Goal: Navigation & Orientation: Understand site structure

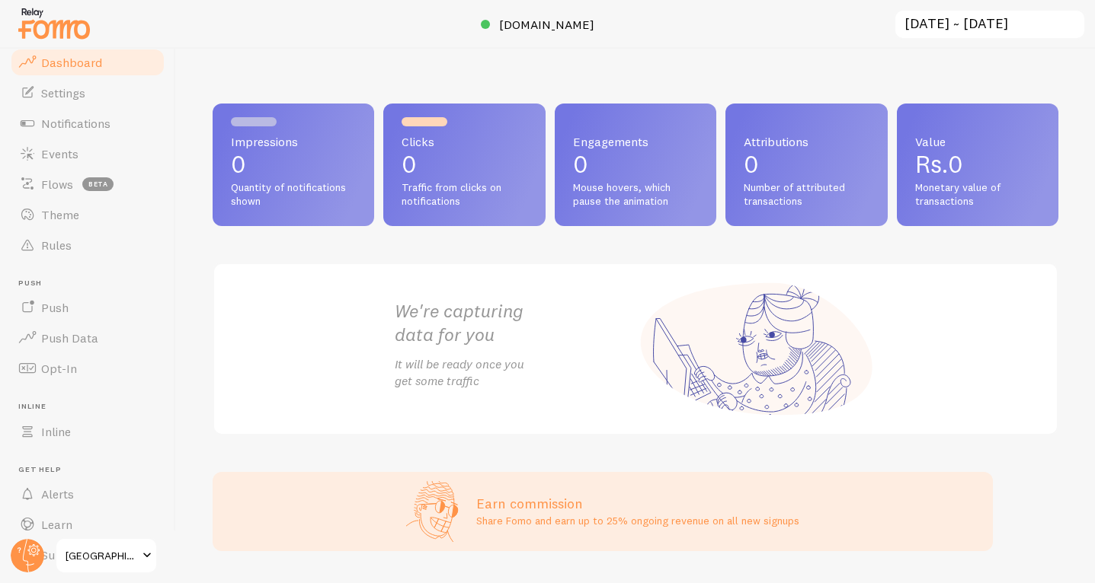
scroll to position [50, 0]
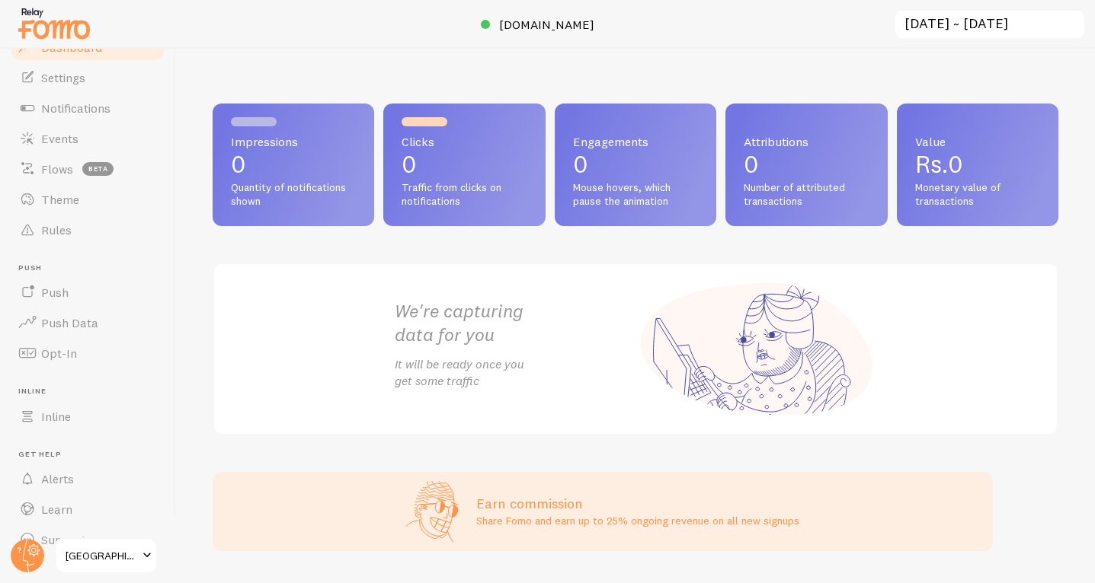
click at [148, 562] on span at bounding box center [147, 556] width 18 height 18
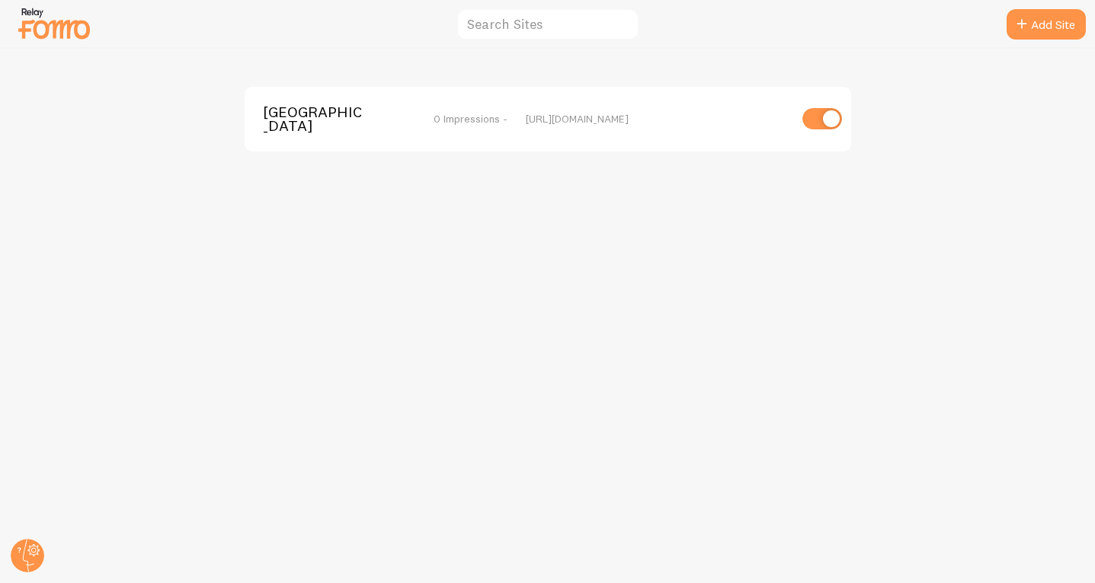
click at [69, 37] on img at bounding box center [54, 23] width 76 height 39
click at [52, 32] on img at bounding box center [54, 23] width 76 height 39
click at [25, 555] on circle at bounding box center [28, 556] width 34 height 34
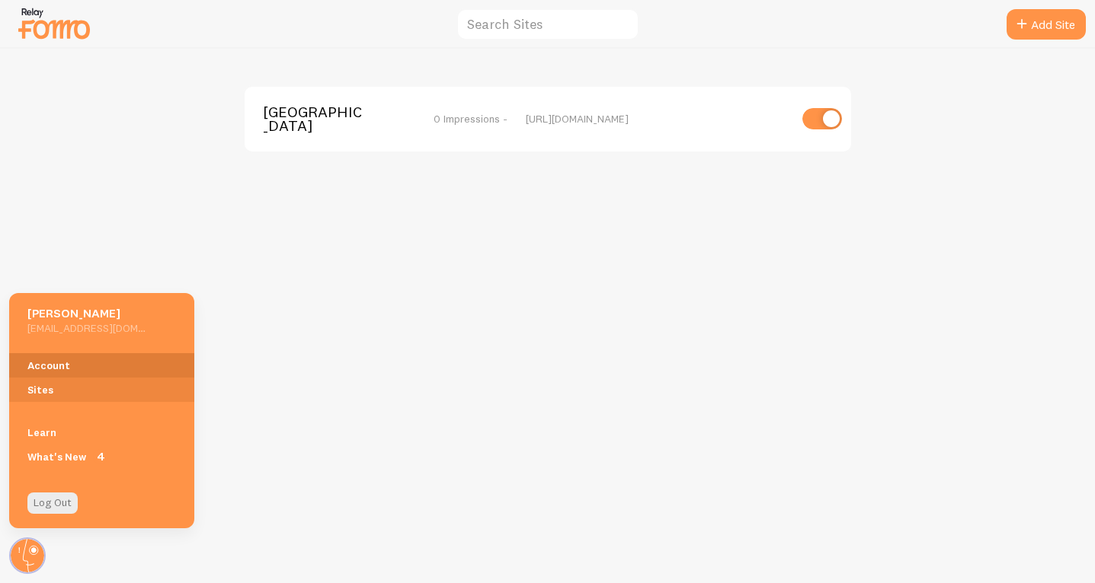
click at [49, 358] on link "Account" at bounding box center [101, 365] width 185 height 24
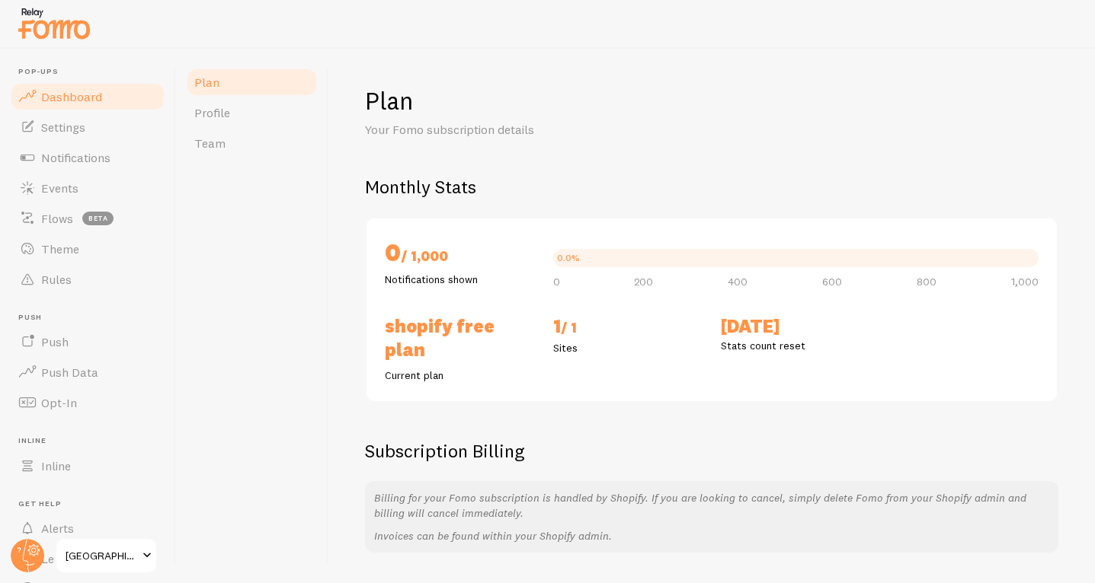
click at [53, 99] on span "Dashboard" at bounding box center [71, 96] width 61 height 15
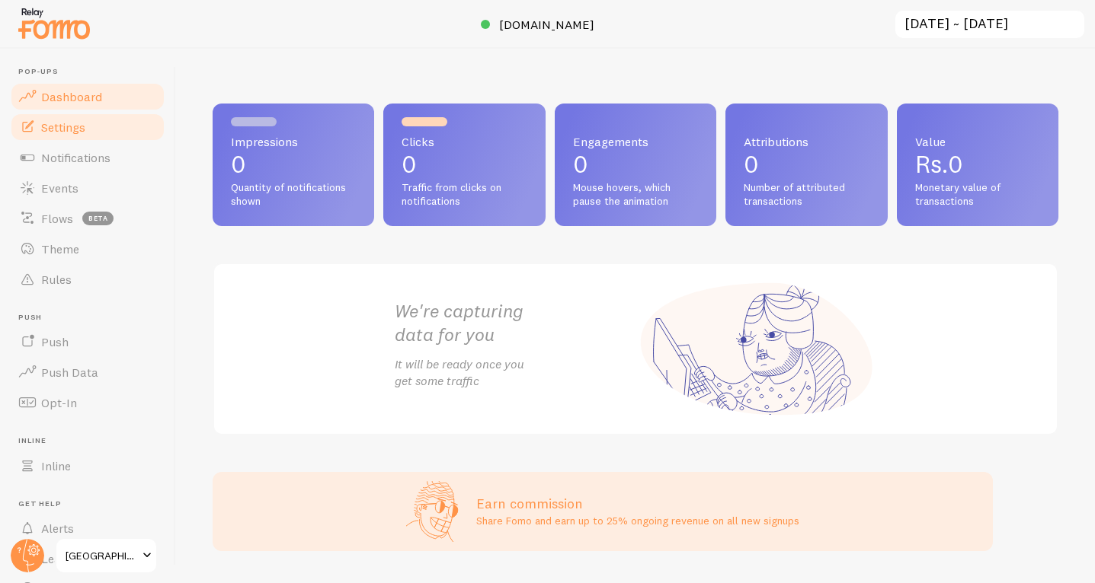
click at [56, 124] on span "Settings" at bounding box center [63, 127] width 44 height 15
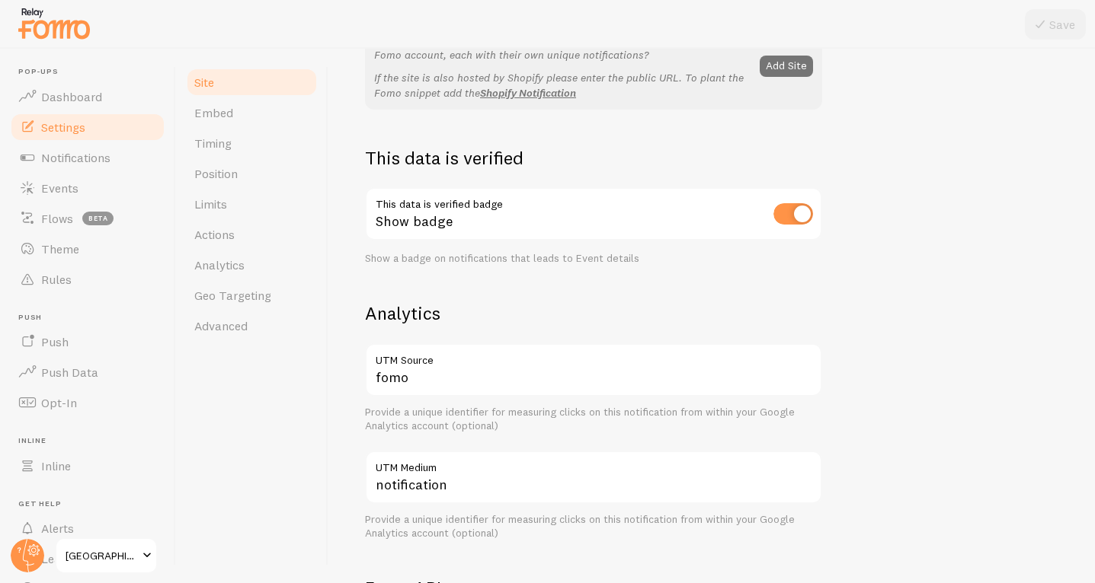
scroll to position [126, 0]
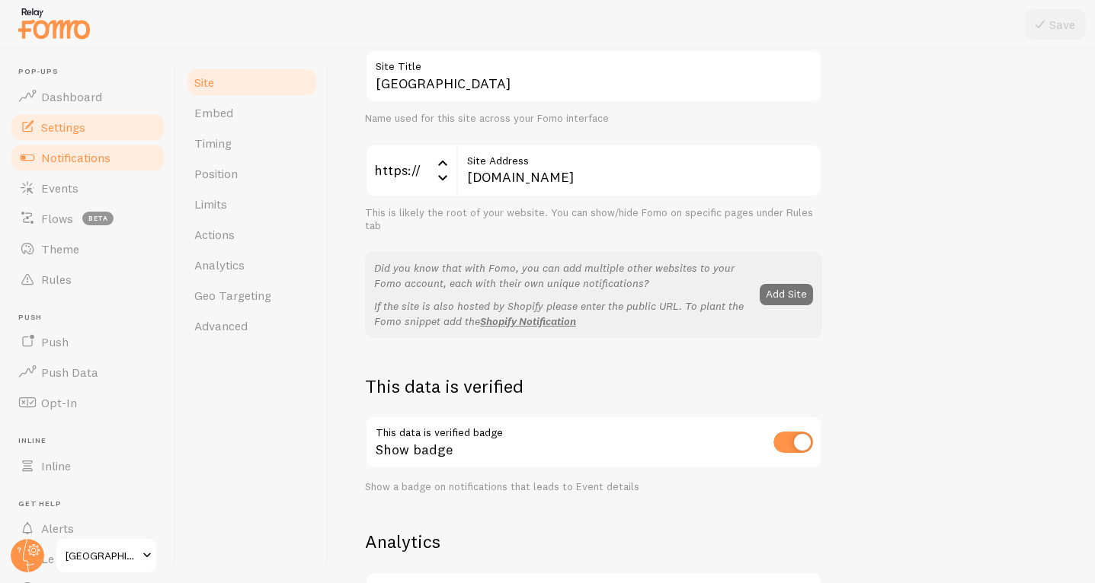
click at [66, 153] on span "Notifications" at bounding box center [75, 157] width 69 height 15
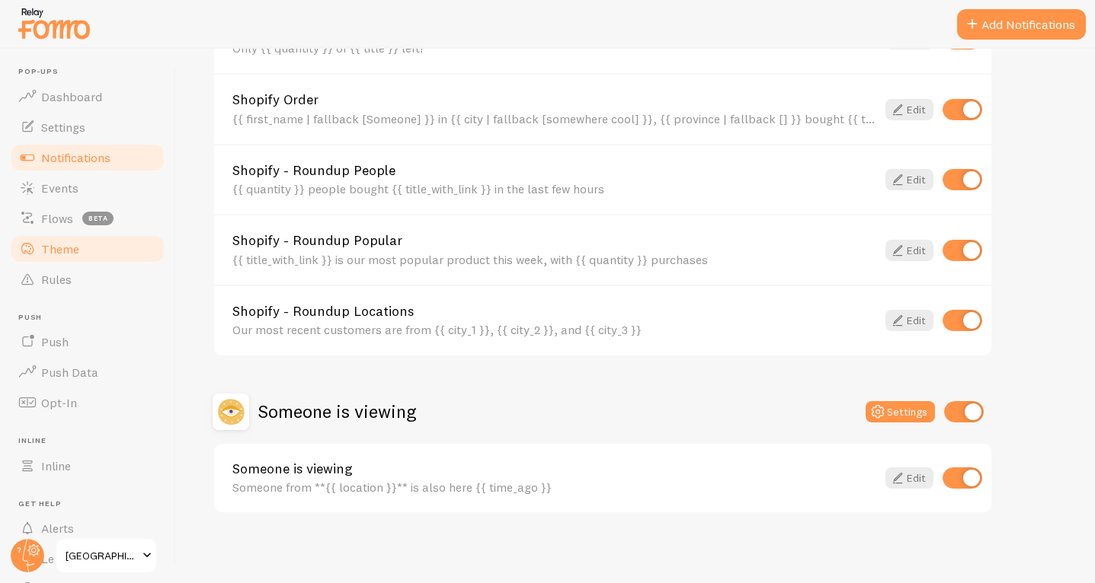
scroll to position [639, 0]
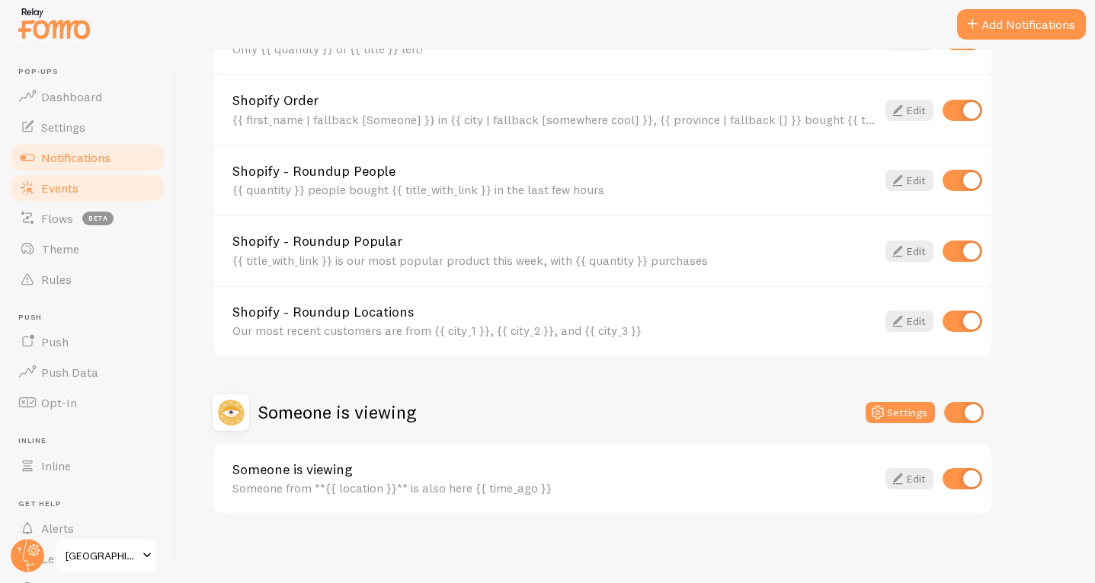
click at [85, 193] on link "Events" at bounding box center [87, 188] width 157 height 30
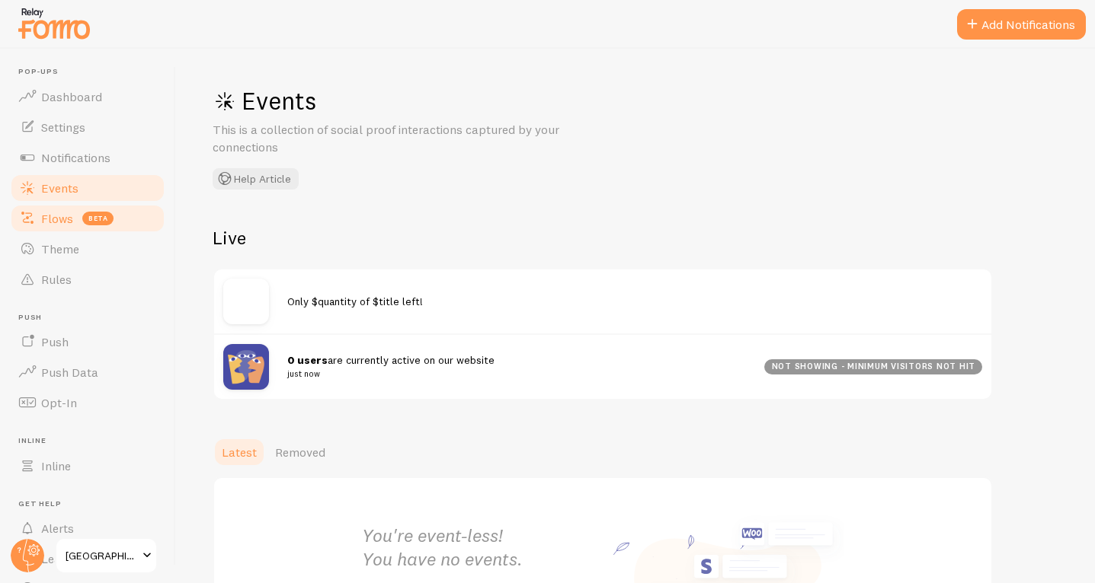
click at [75, 219] on link "Flows beta" at bounding box center [87, 218] width 157 height 30
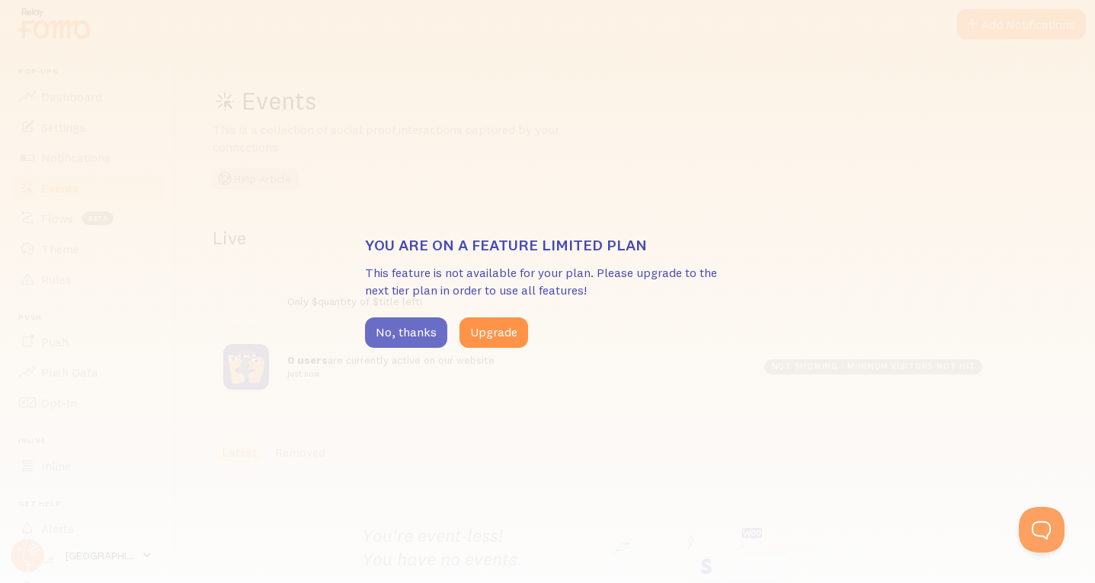
click at [413, 334] on button "No, thanks" at bounding box center [406, 333] width 82 height 30
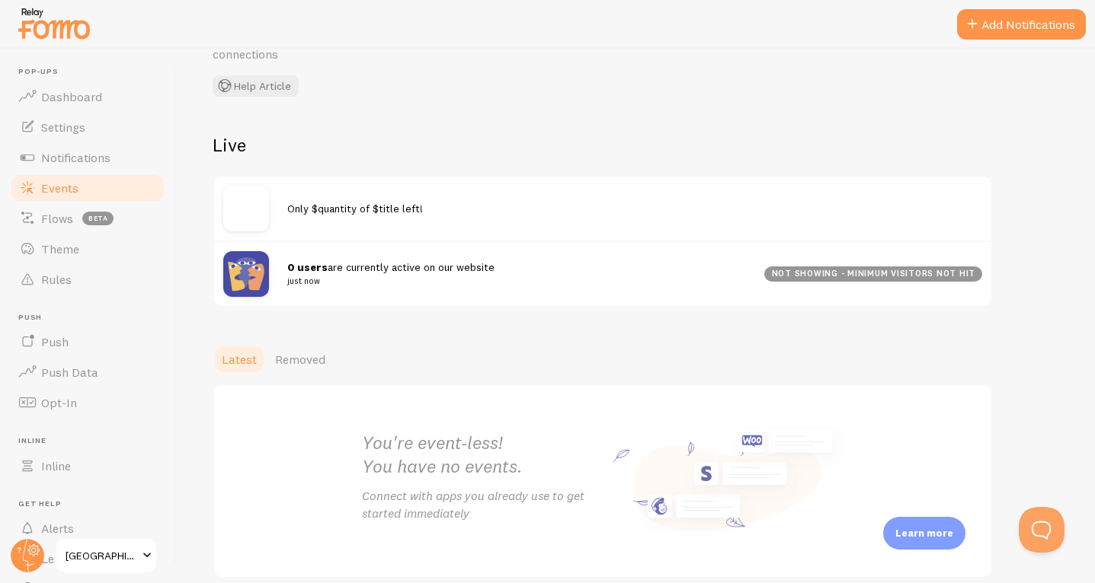
scroll to position [98, 0]
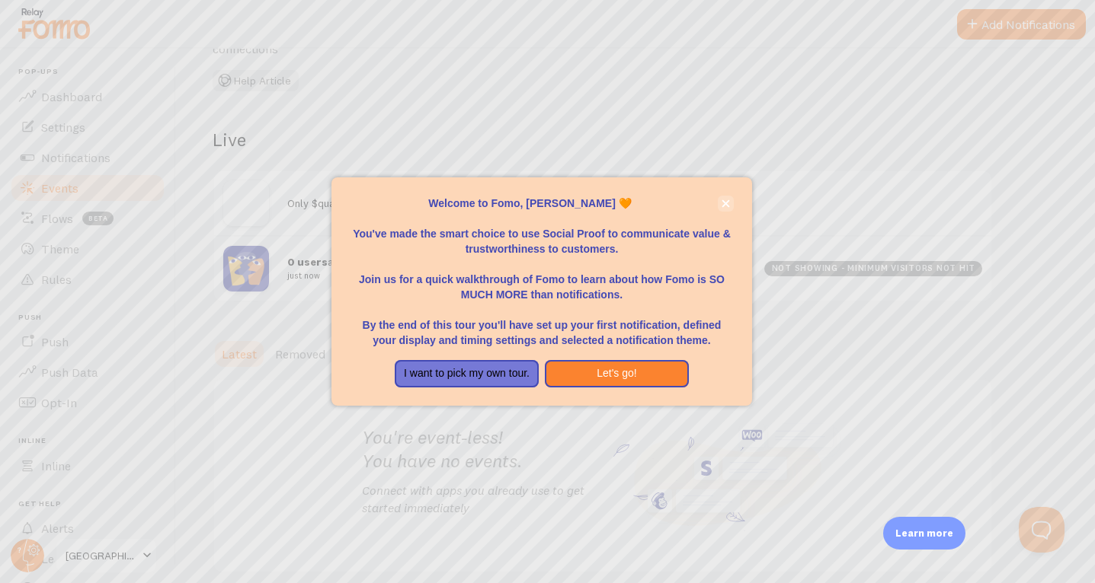
click at [722, 206] on icon "close," at bounding box center [725, 204] width 8 height 8
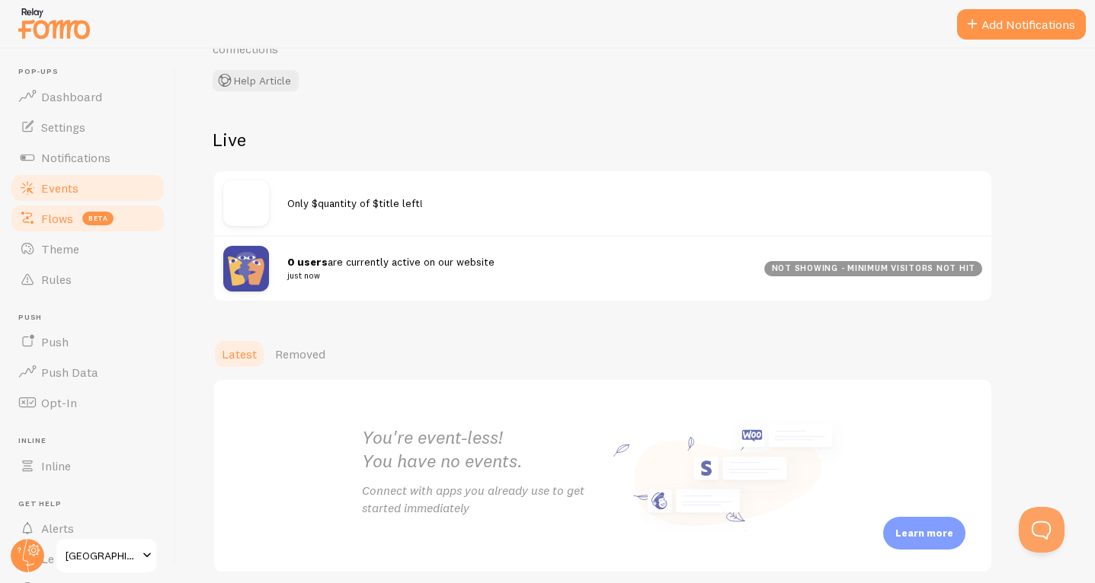
click at [84, 225] on link "Flows beta" at bounding box center [87, 218] width 157 height 30
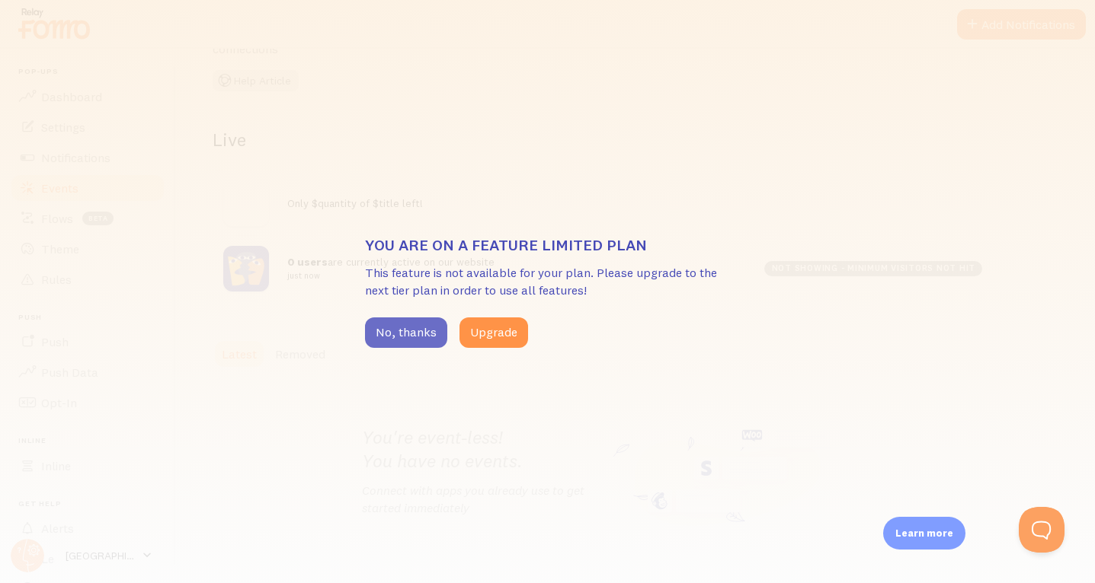
click at [404, 325] on button "No, thanks" at bounding box center [406, 333] width 82 height 30
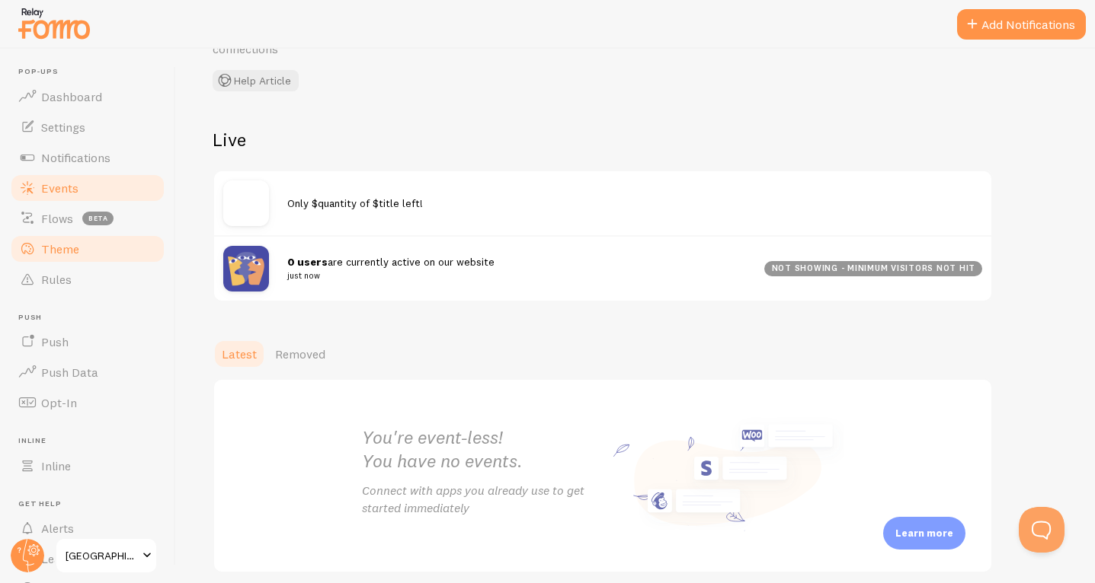
click at [117, 253] on link "Theme" at bounding box center [87, 249] width 157 height 30
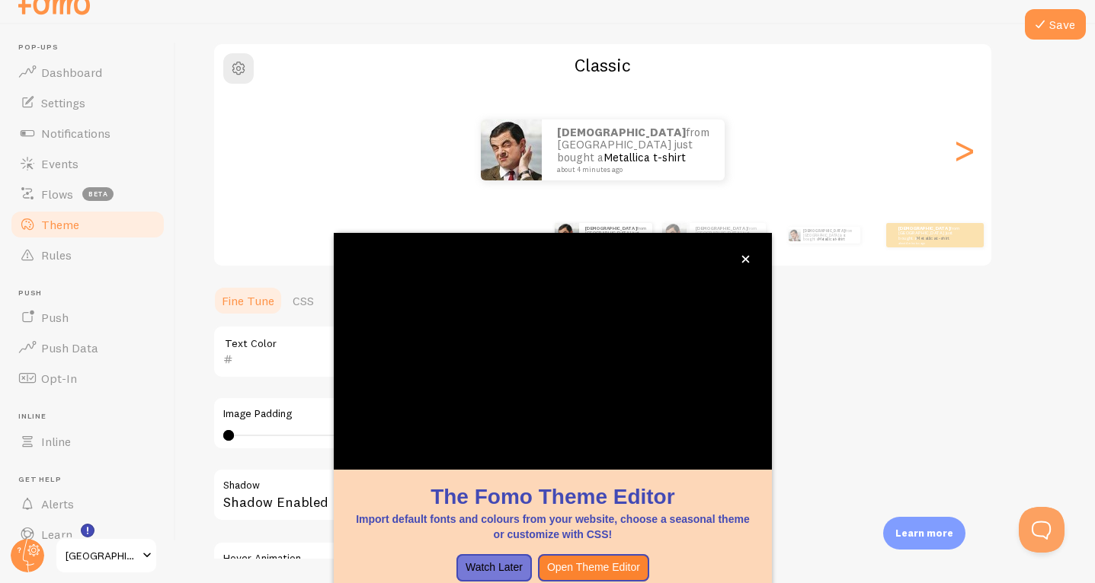
scroll to position [123, 0]
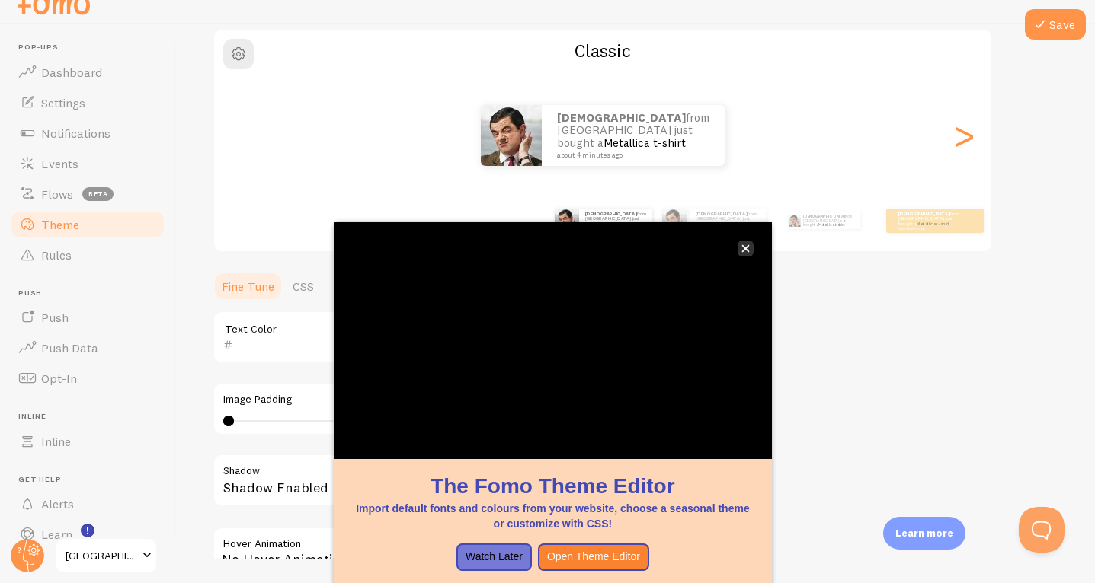
click at [743, 251] on icon "close," at bounding box center [745, 249] width 8 height 8
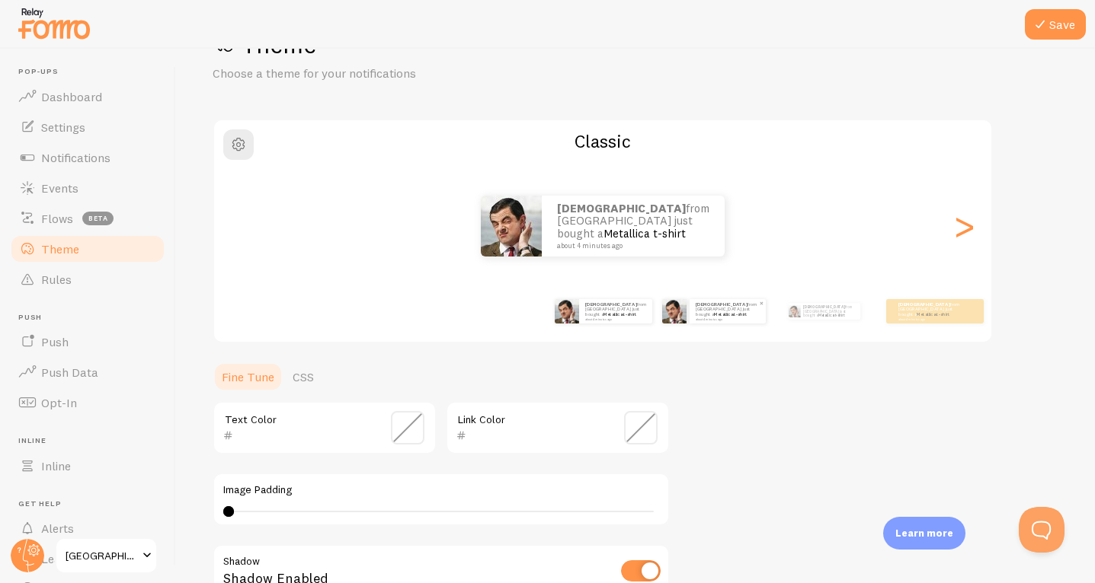
scroll to position [56, 0]
click at [973, 229] on div ">" at bounding box center [963, 226] width 18 height 110
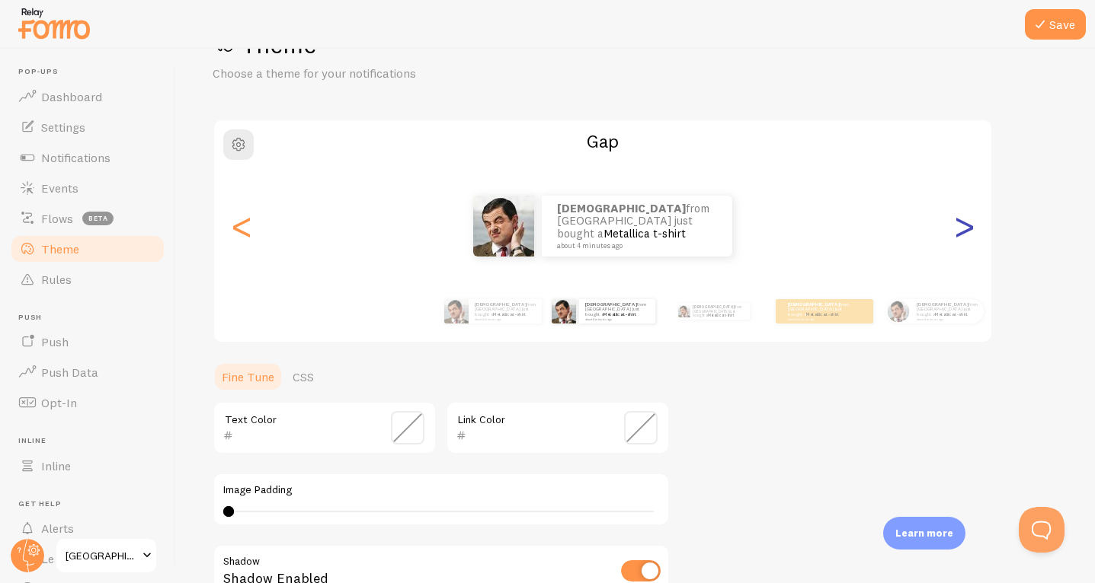
click at [973, 229] on div ">" at bounding box center [963, 226] width 18 height 110
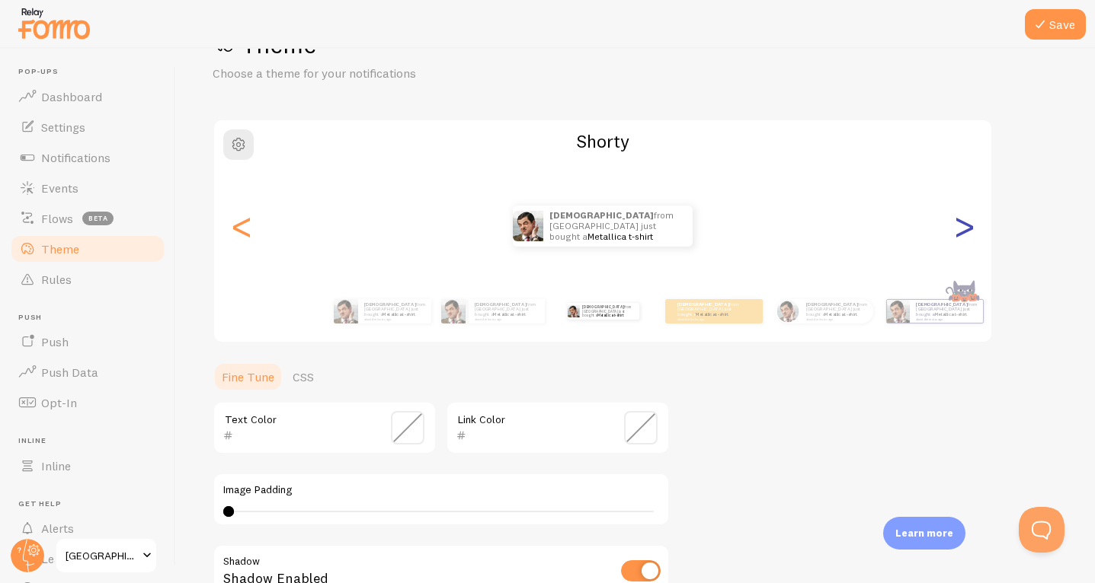
scroll to position [24, 0]
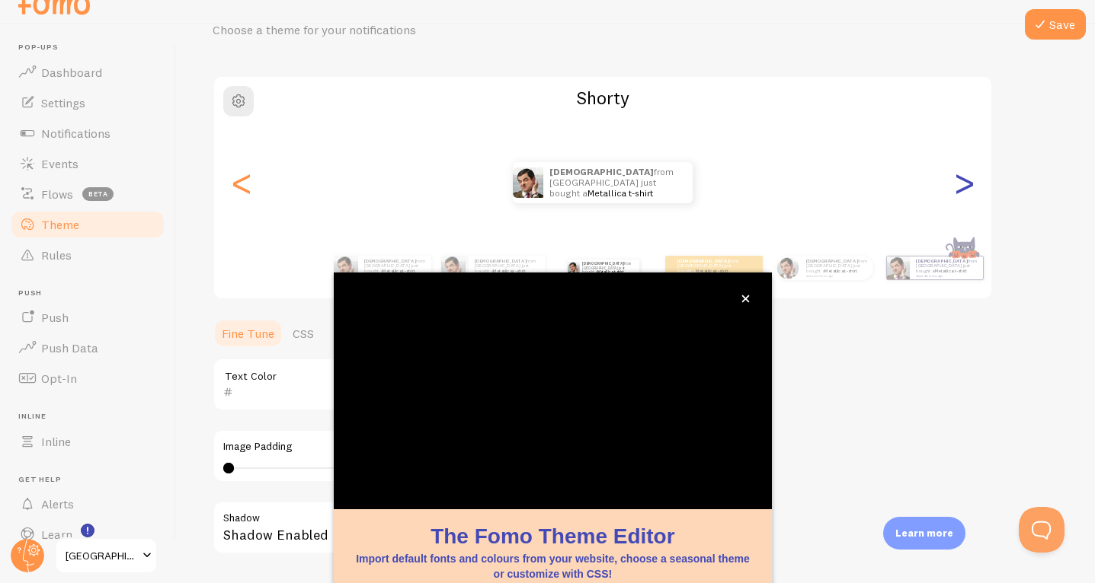
click at [973, 229] on div "[PERSON_NAME] from [GEOGRAPHIC_DATA] just bought a Metallica t-shirt about 4 mi…" at bounding box center [603, 187] width 780 height 225
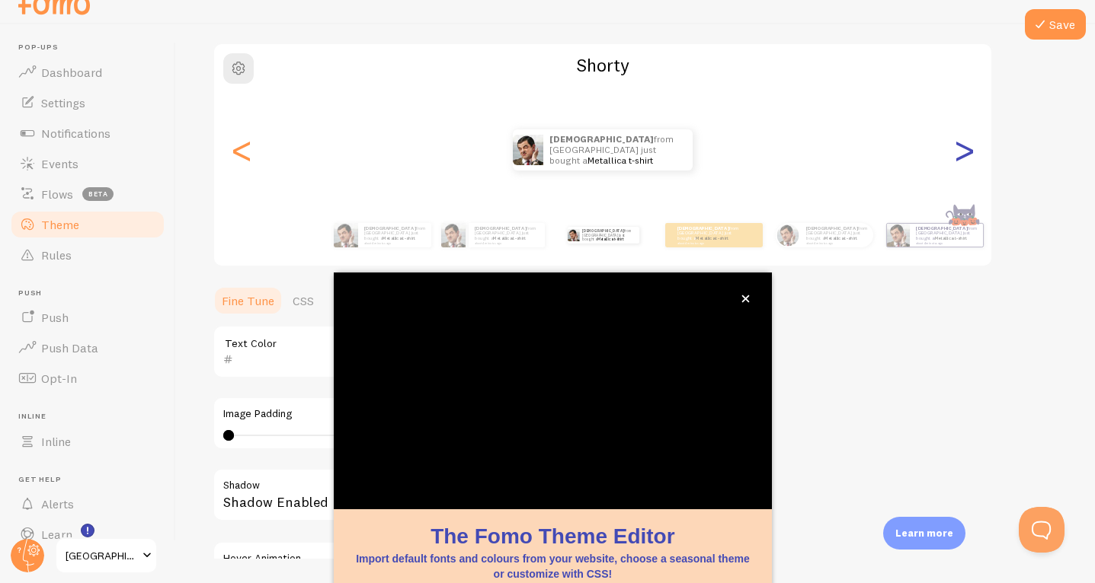
scroll to position [116, 0]
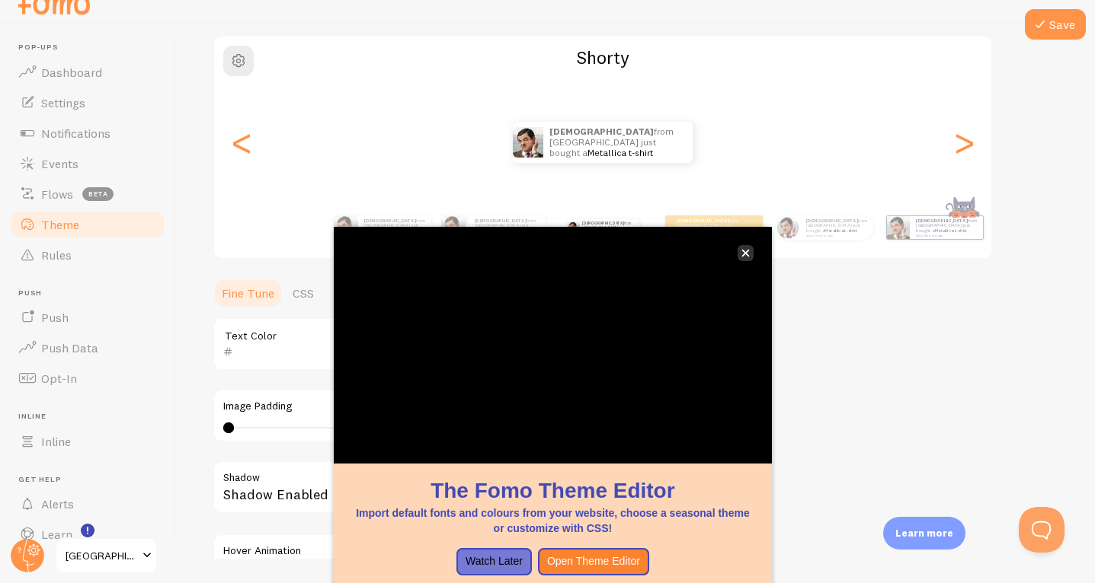
click at [749, 255] on icon "close," at bounding box center [745, 253] width 8 height 8
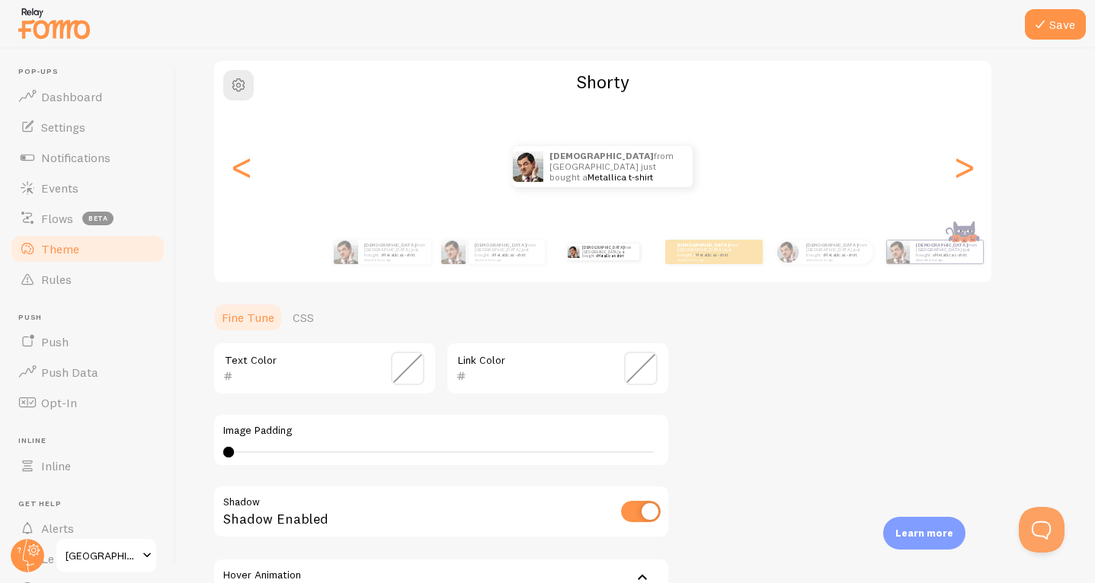
scroll to position [0, 0]
click at [970, 171] on div ">" at bounding box center [963, 167] width 18 height 110
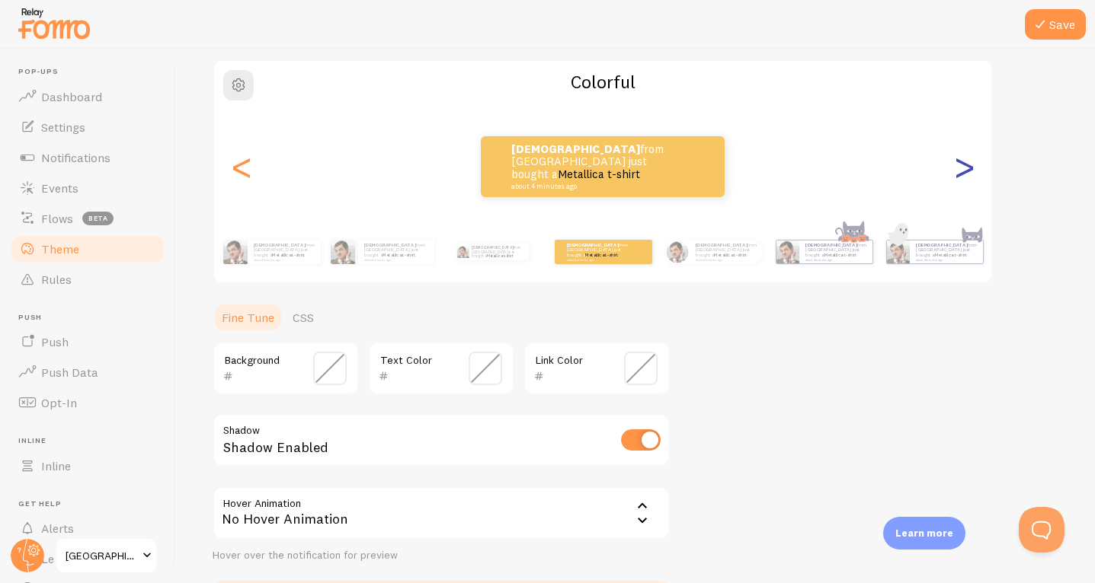
click at [966, 168] on div ">" at bounding box center [963, 167] width 18 height 110
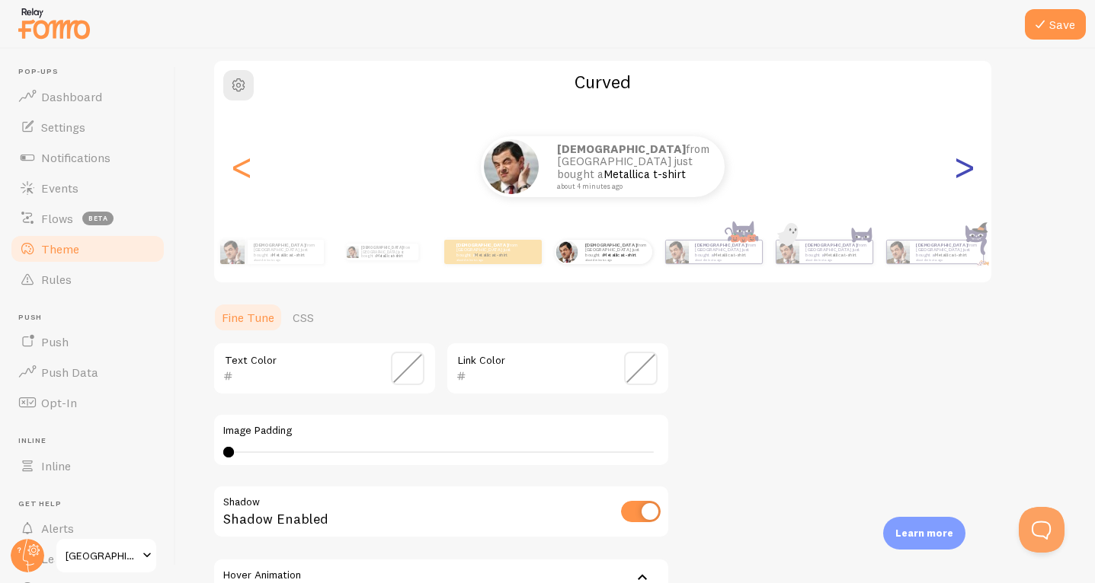
click at [966, 168] on div ">" at bounding box center [963, 167] width 18 height 110
type input "0"
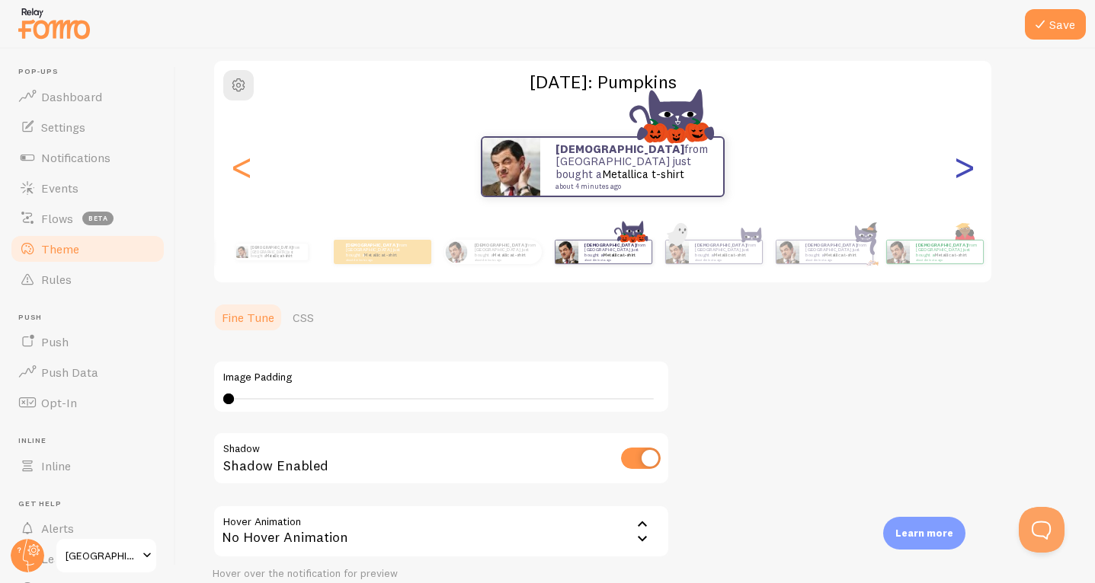
click at [965, 168] on div ">" at bounding box center [963, 167] width 18 height 110
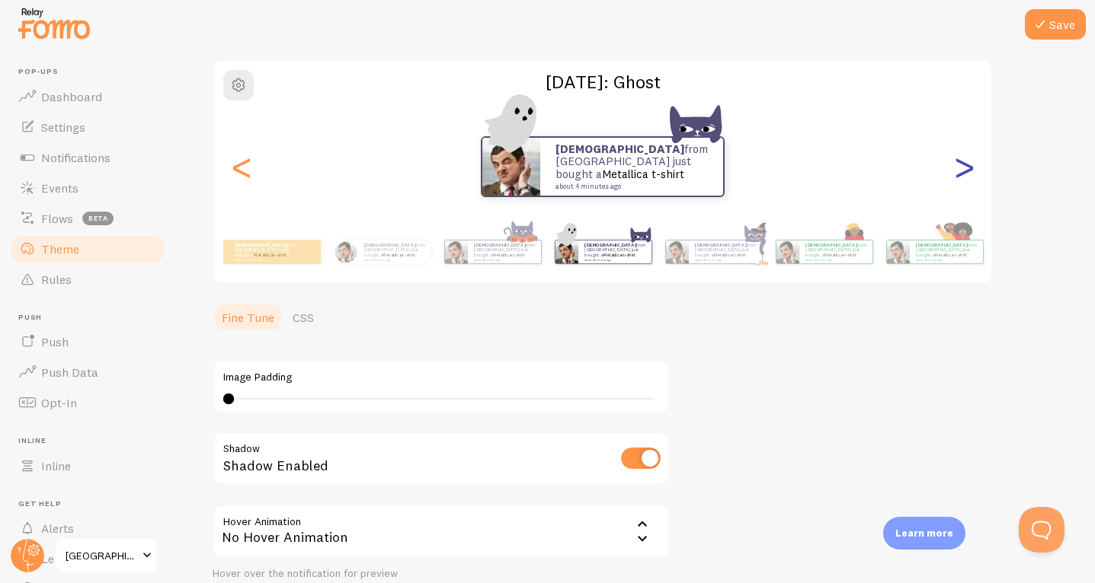
click at [965, 168] on div ">" at bounding box center [963, 167] width 18 height 110
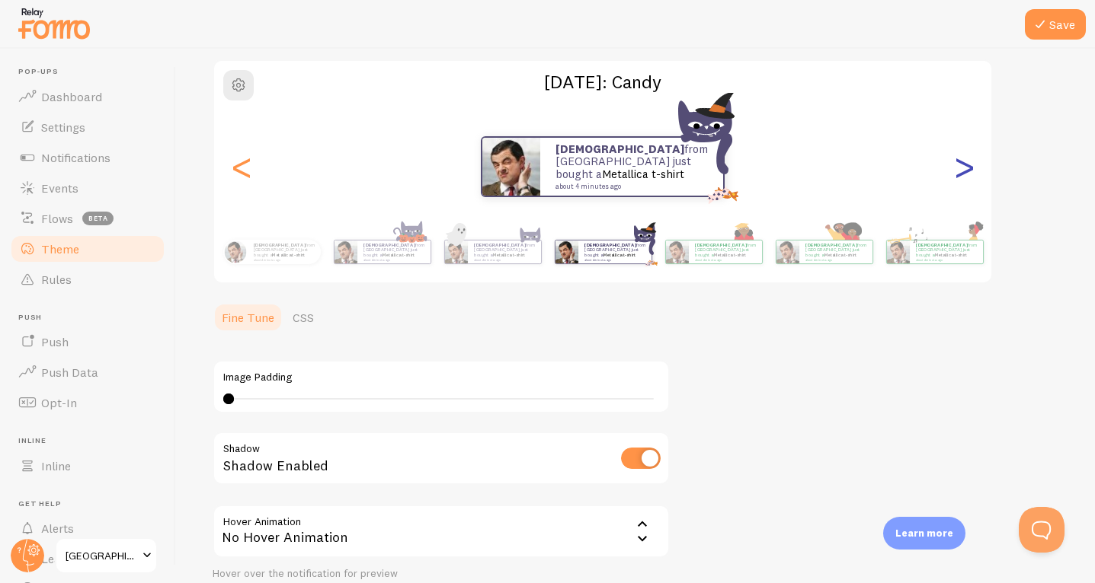
click at [965, 168] on div ">" at bounding box center [963, 167] width 18 height 110
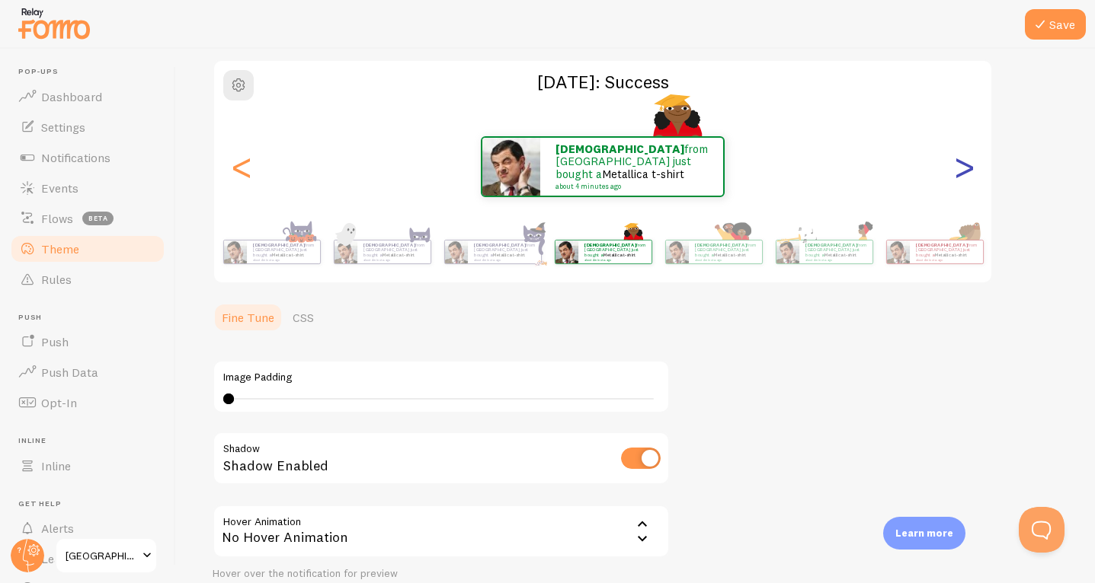
click at [965, 168] on div ">" at bounding box center [963, 167] width 18 height 110
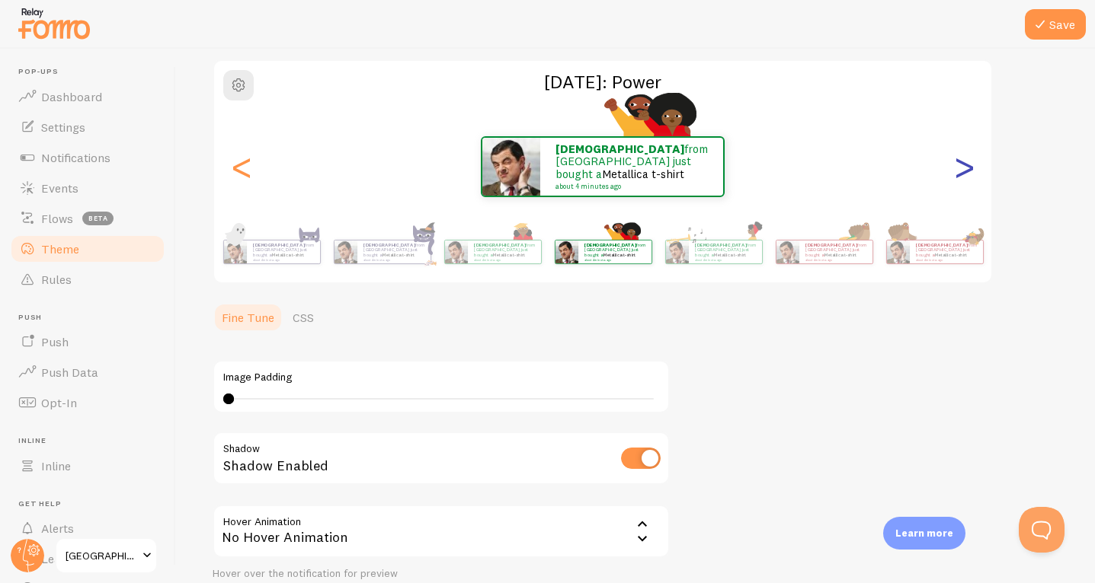
click at [965, 168] on div ">" at bounding box center [963, 167] width 18 height 110
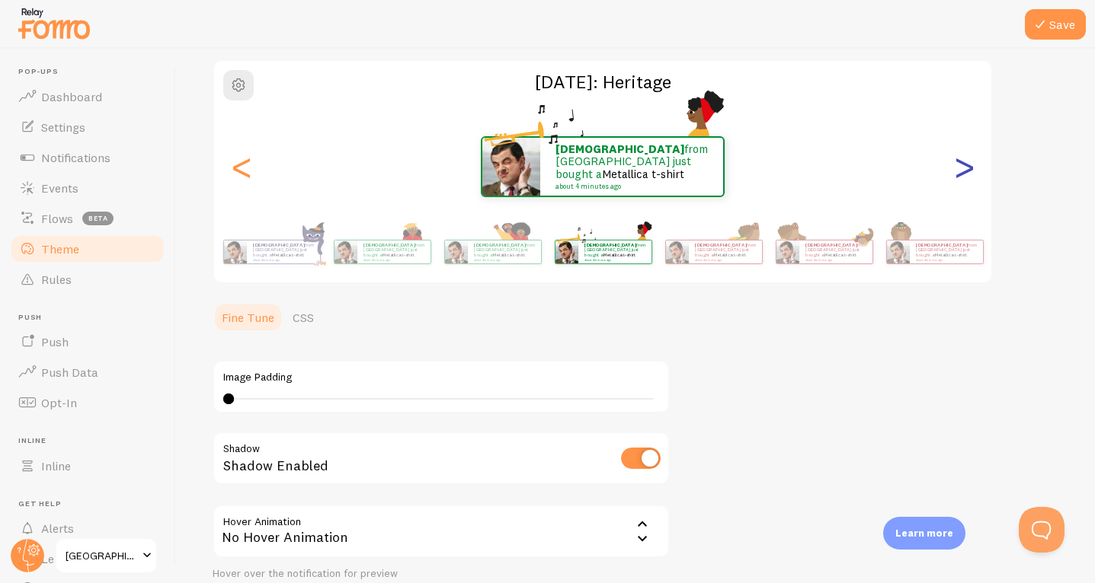
click at [965, 168] on div ">" at bounding box center [963, 167] width 18 height 110
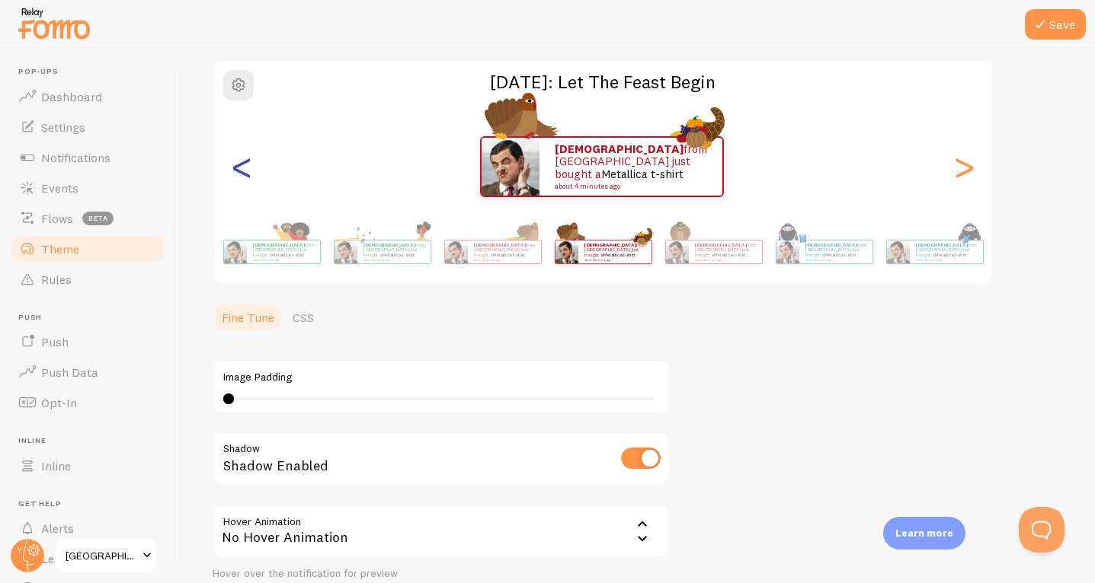
click at [244, 178] on div "<" at bounding box center [241, 167] width 18 height 110
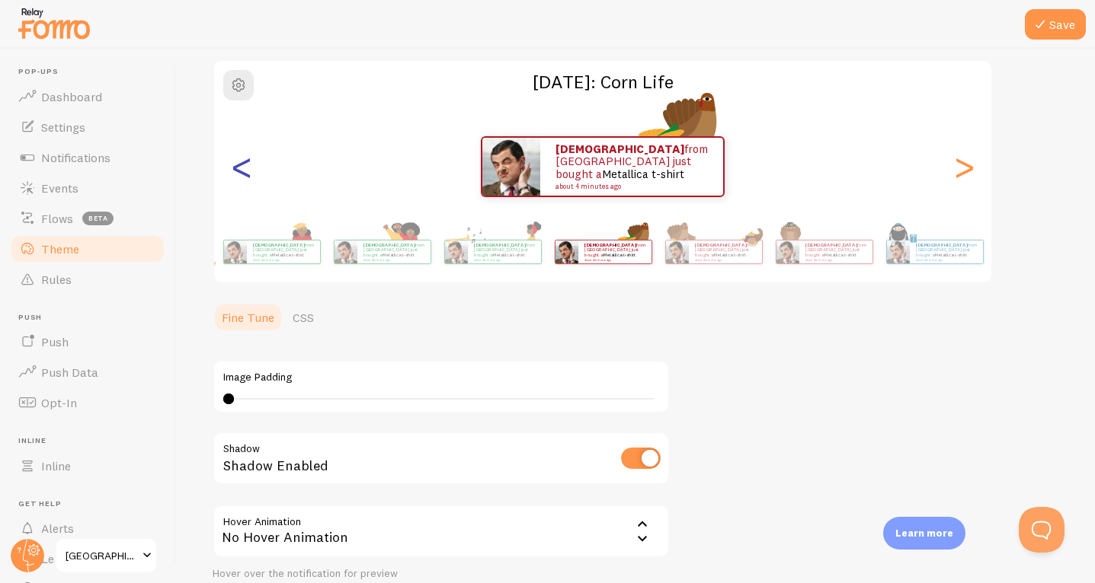
click at [241, 174] on div "<" at bounding box center [241, 167] width 18 height 110
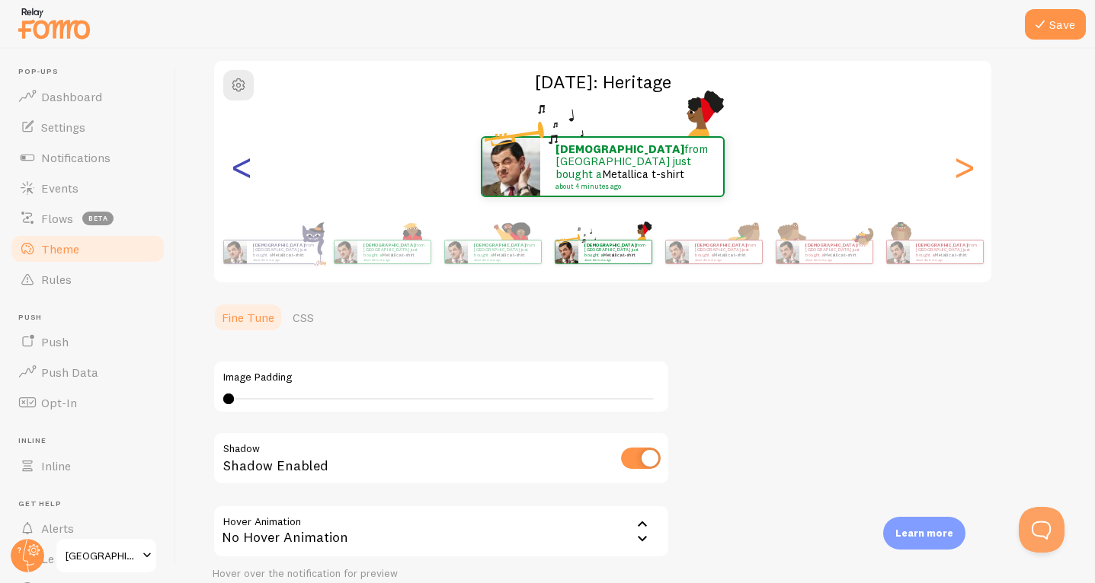
click at [241, 174] on div "<" at bounding box center [241, 167] width 18 height 110
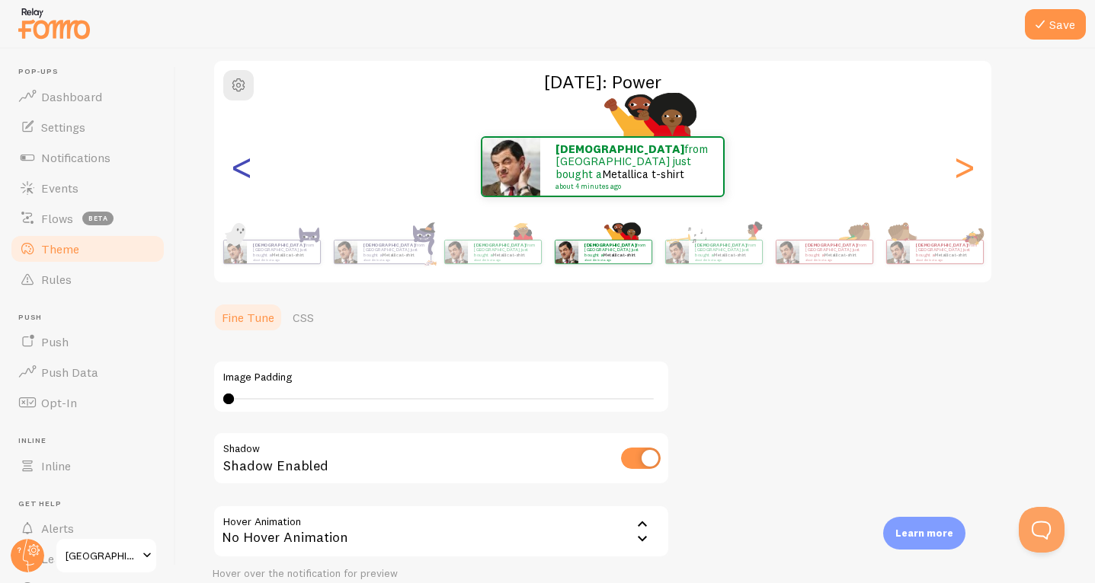
click at [241, 174] on div "<" at bounding box center [241, 167] width 18 height 110
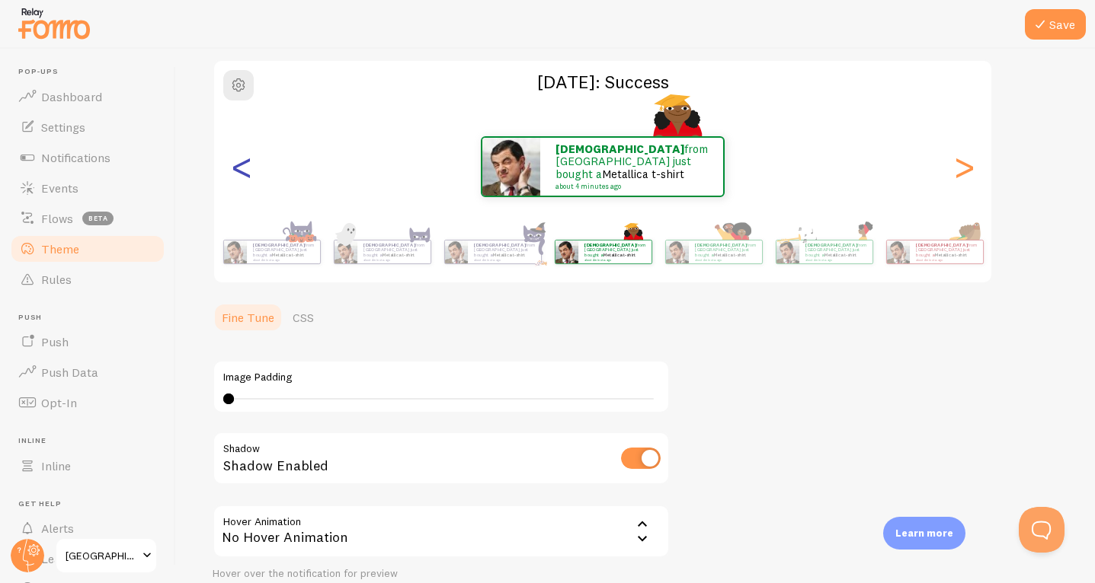
click at [241, 174] on div "<" at bounding box center [241, 167] width 18 height 110
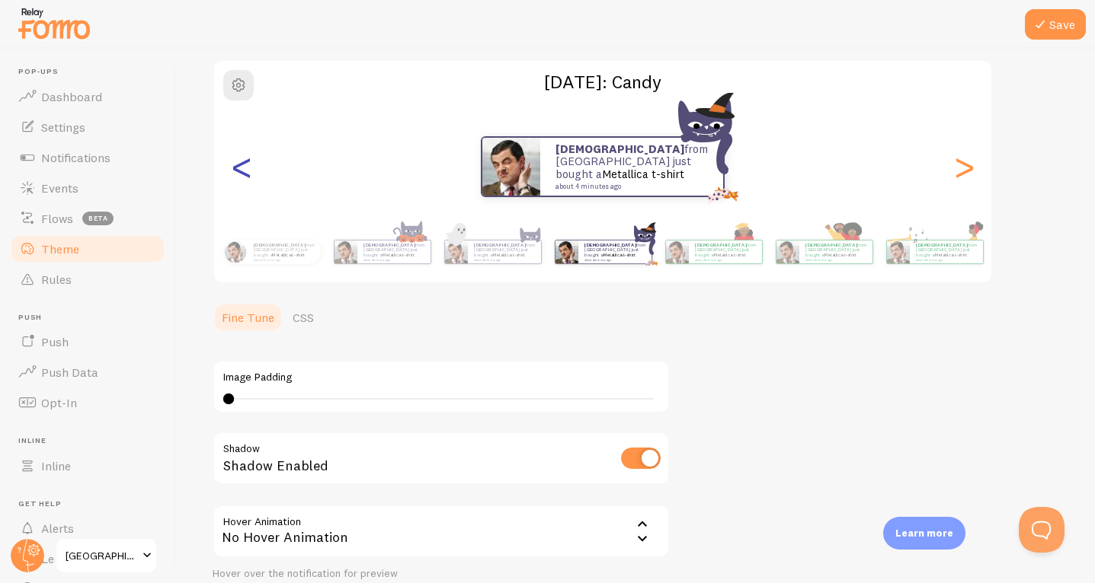
click at [241, 174] on div "<" at bounding box center [241, 167] width 18 height 110
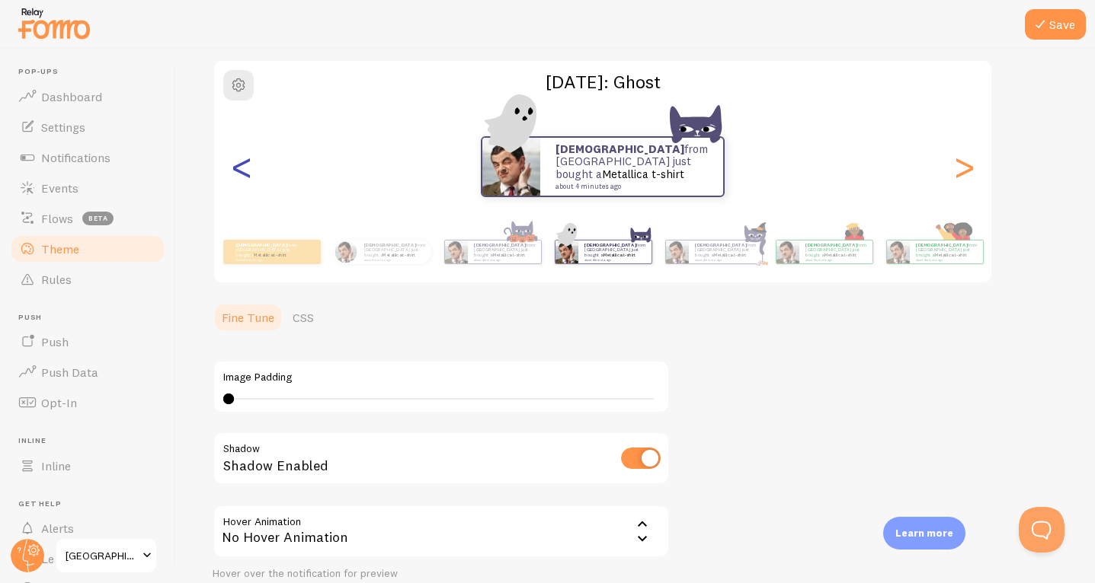
click at [241, 174] on div "<" at bounding box center [241, 167] width 18 height 110
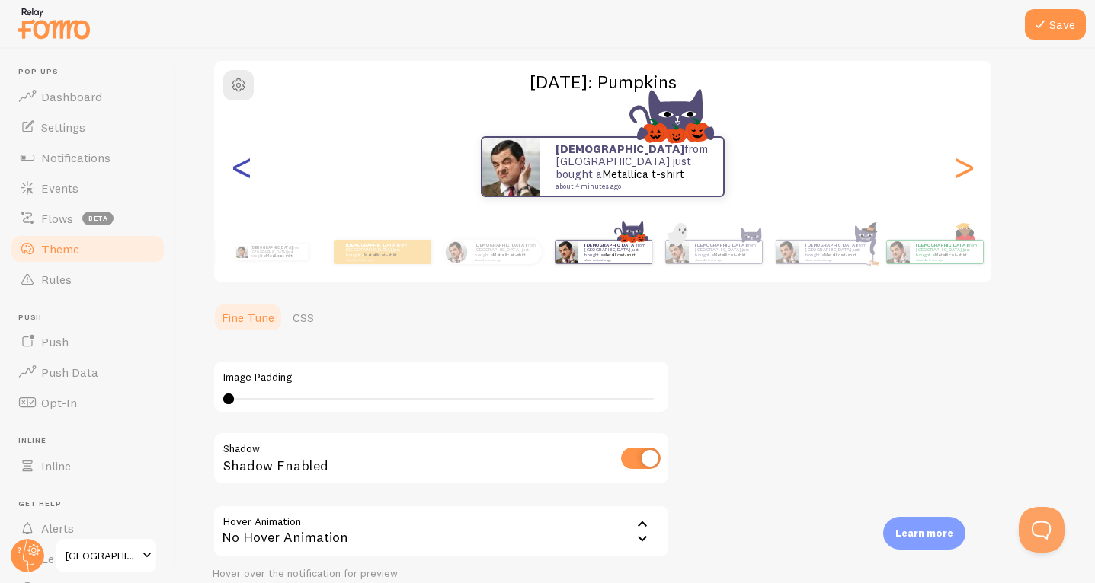
click at [241, 174] on div "<" at bounding box center [241, 167] width 18 height 110
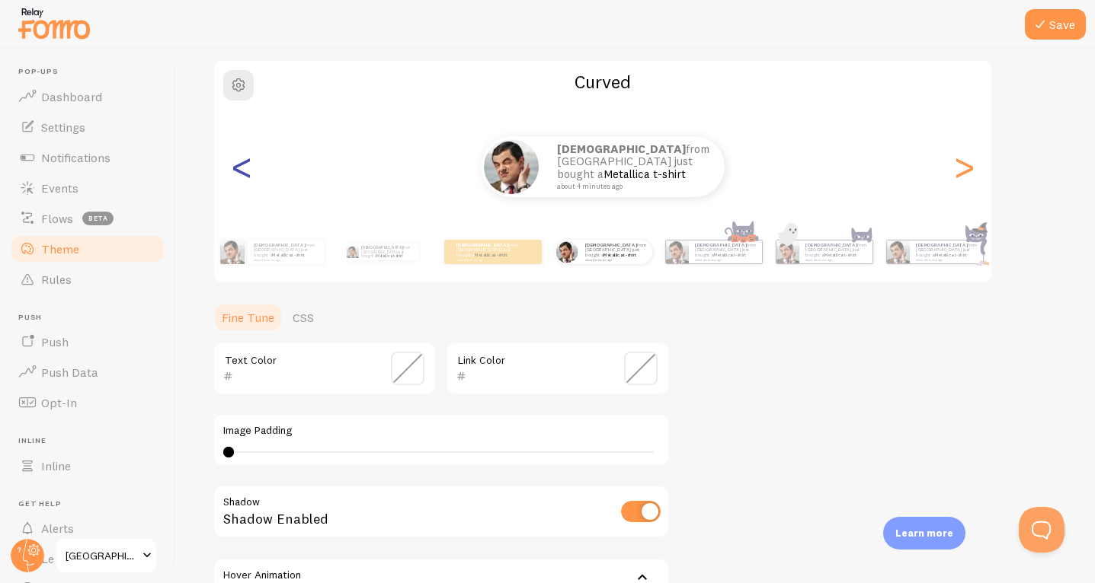
click at [241, 174] on div "<" at bounding box center [241, 167] width 18 height 110
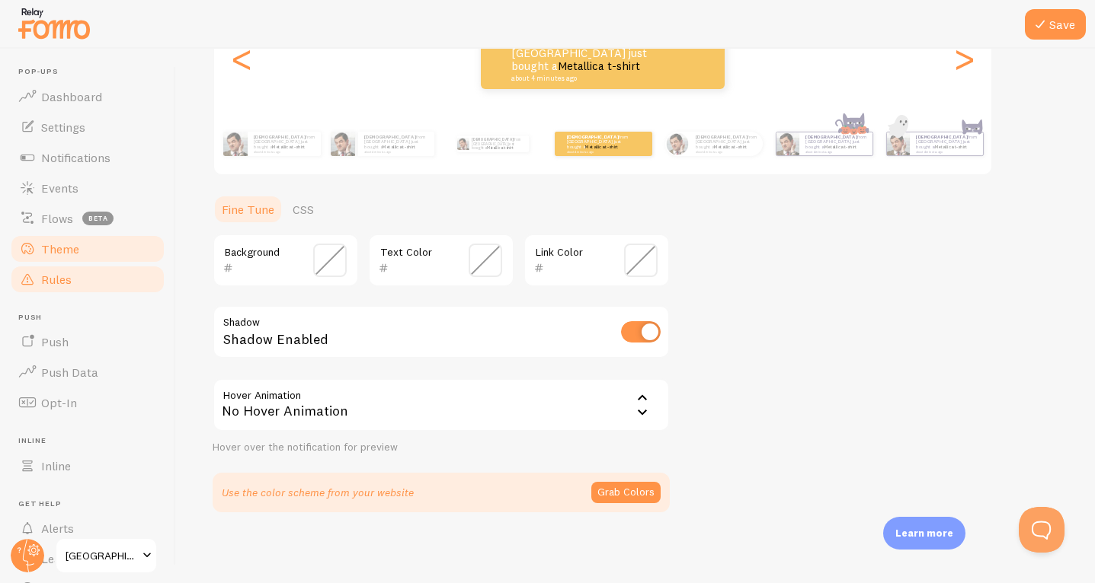
click at [78, 280] on link "Rules" at bounding box center [87, 279] width 157 height 30
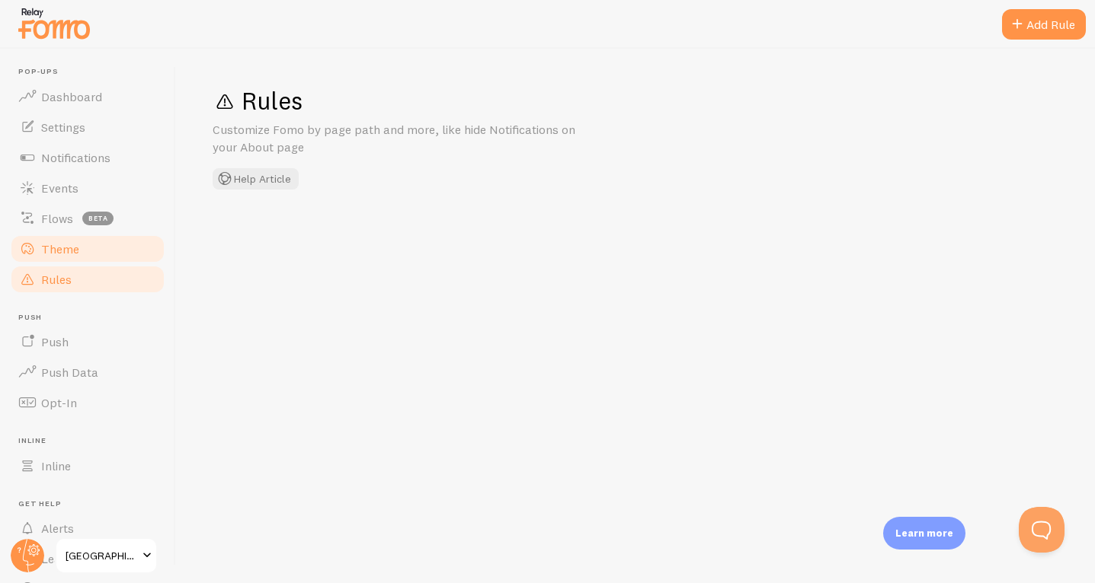
click at [72, 243] on span "Theme" at bounding box center [60, 248] width 38 height 15
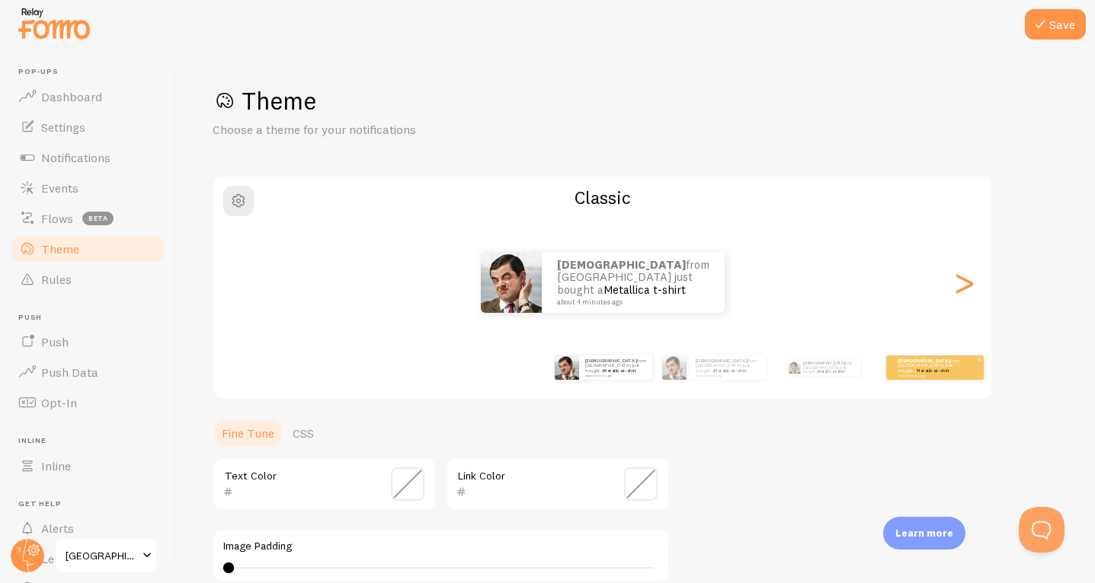
click at [926, 378] on div "[PERSON_NAME] from [GEOGRAPHIC_DATA] just bought a Metallica t-shirt about 4 mi…" at bounding box center [935, 368] width 98 height 24
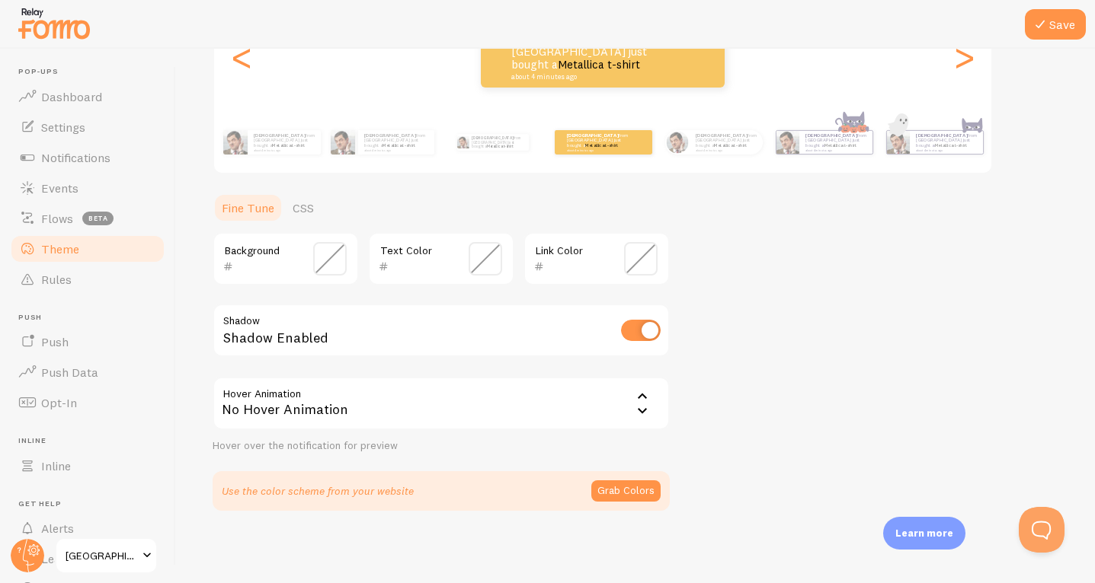
scroll to position [224, 0]
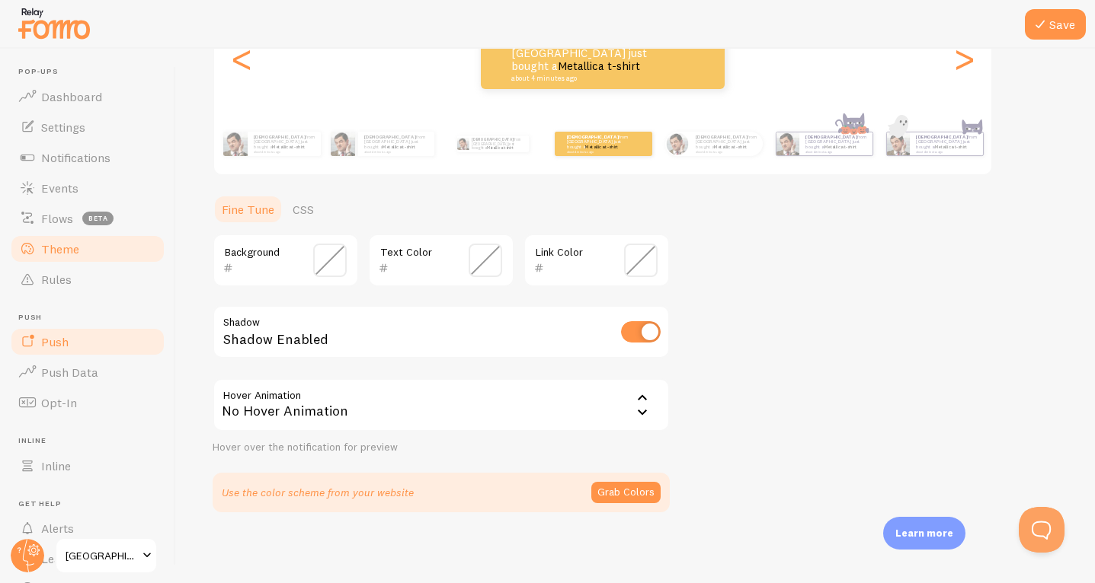
click at [114, 337] on link "Push" at bounding box center [87, 342] width 157 height 30
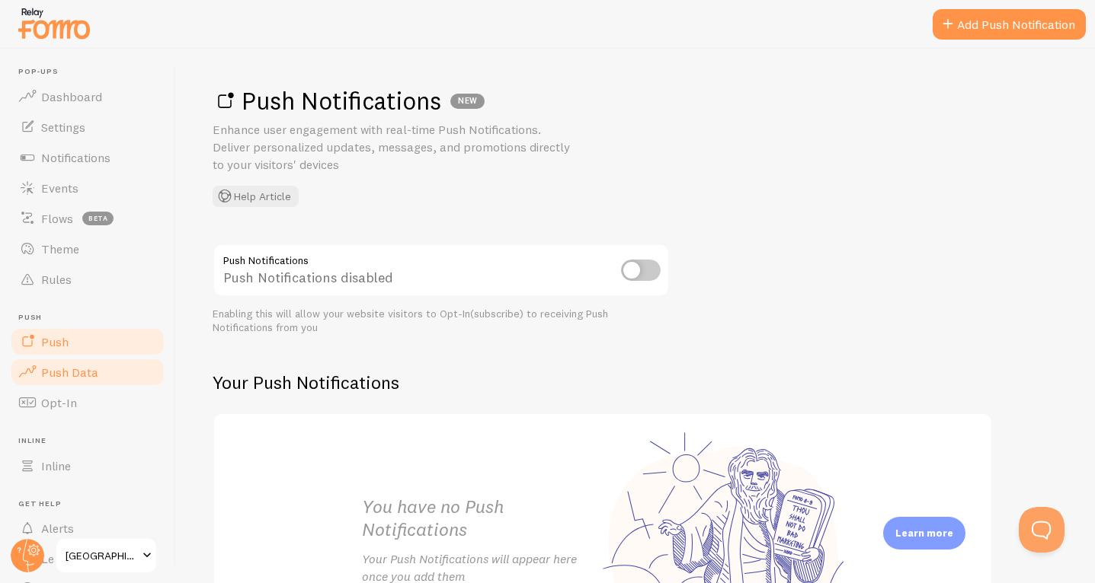
click at [96, 368] on span "Push Data" at bounding box center [69, 372] width 57 height 15
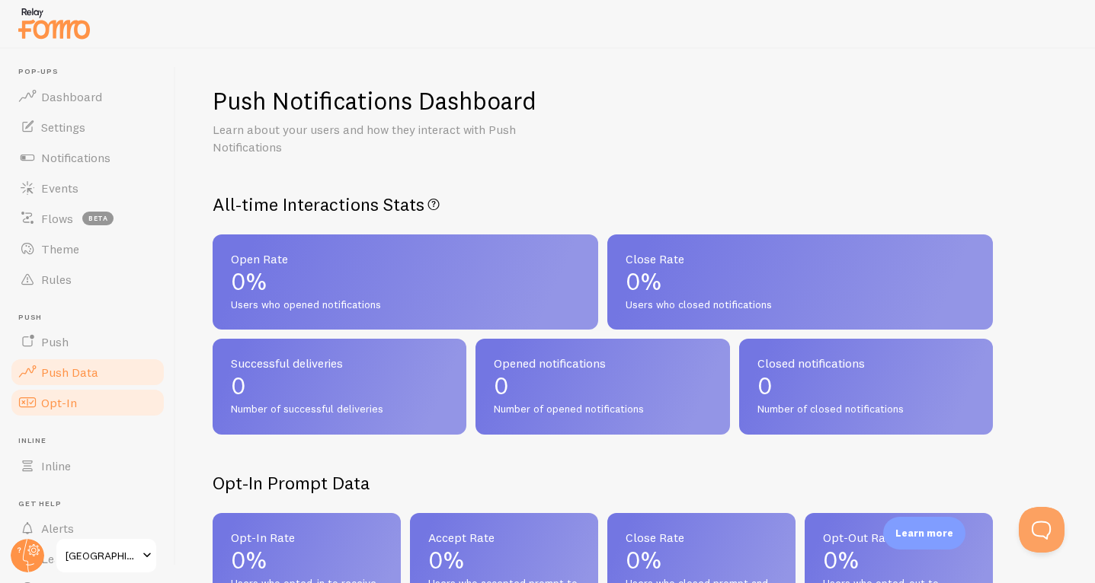
click at [88, 406] on link "Opt-In" at bounding box center [87, 403] width 157 height 30
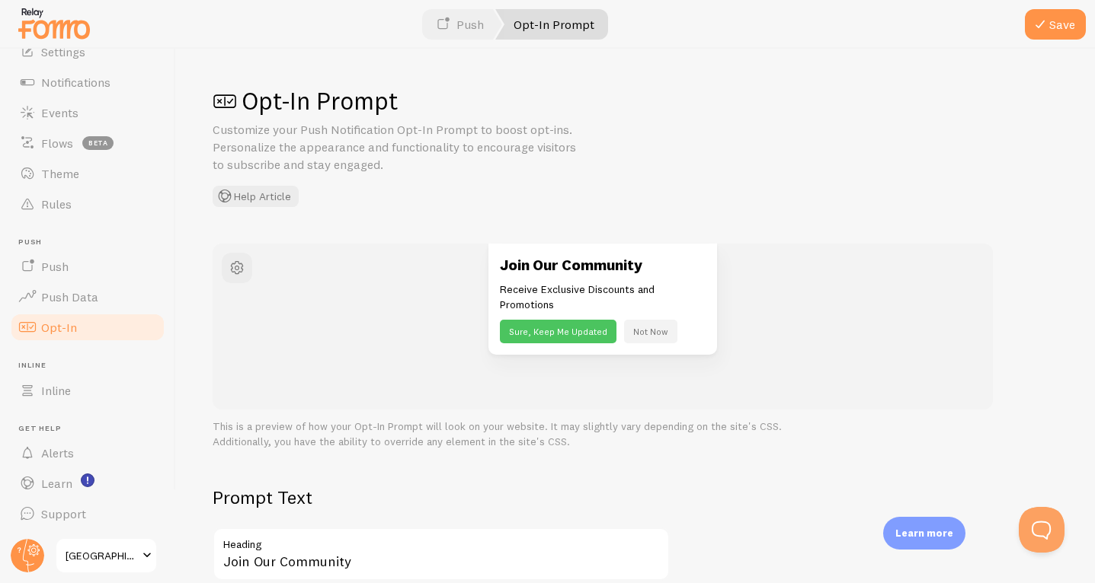
scroll to position [75, 0]
click at [75, 481] on link "Learn" at bounding box center [87, 484] width 157 height 30
